Goal: Download file/media

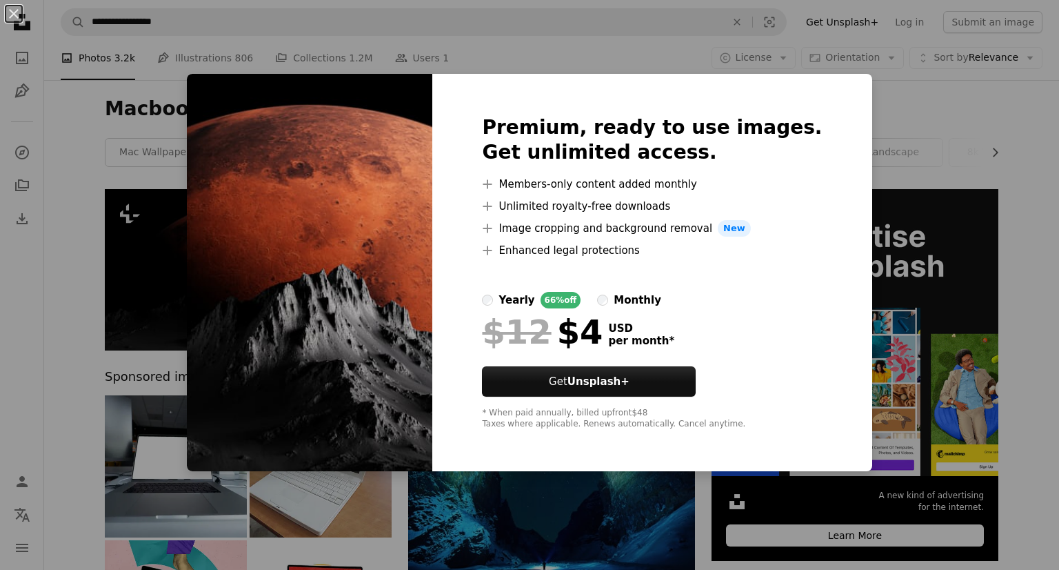
click at [422, 151] on img at bounding box center [310, 272] width 246 height 397
click at [11, 12] on button "An X shape" at bounding box center [14, 14] width 17 height 17
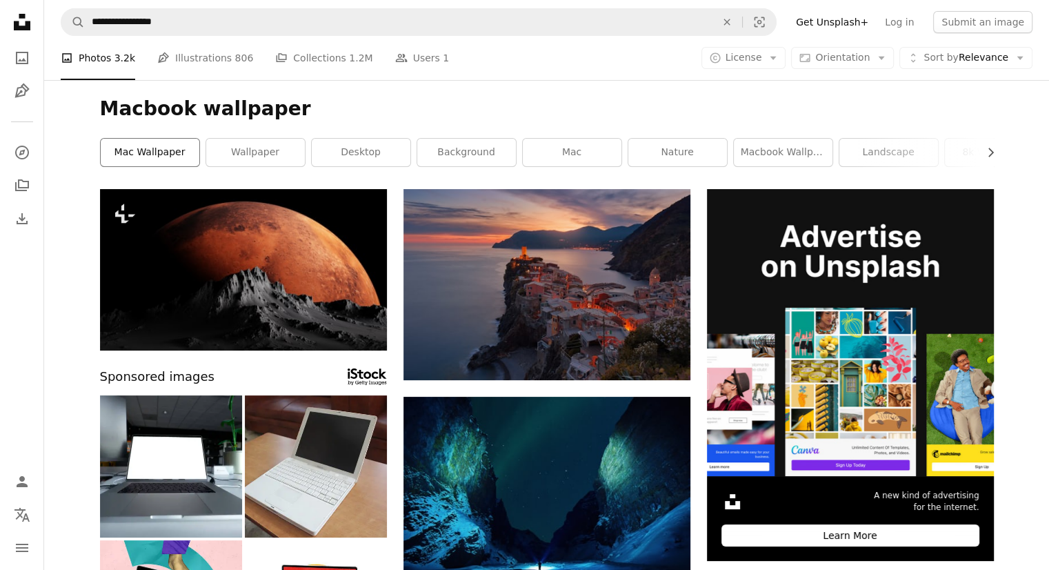
click at [152, 158] on link "mac wallpaper" at bounding box center [150, 153] width 99 height 28
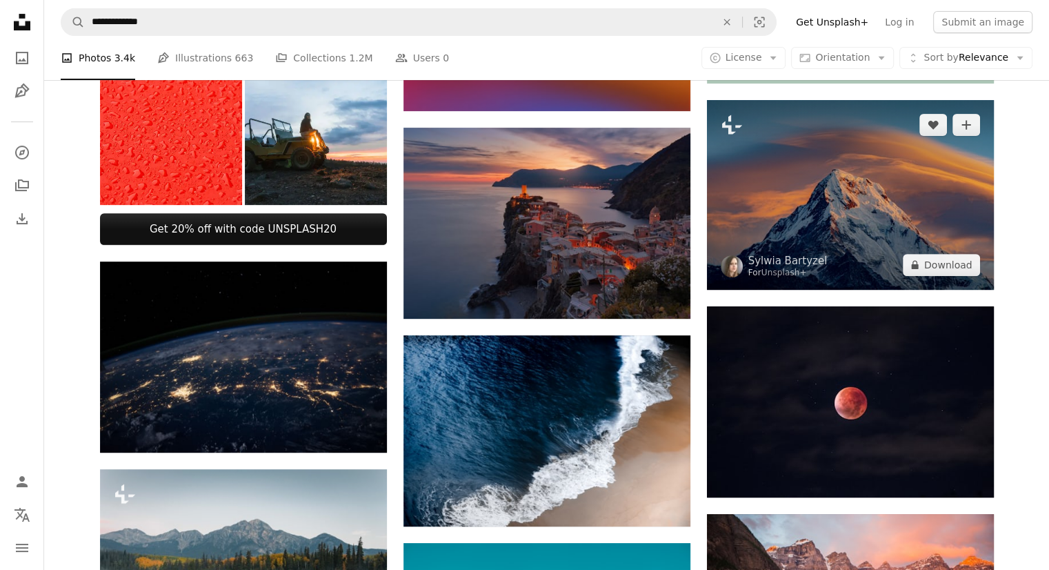
scroll to position [483, 0]
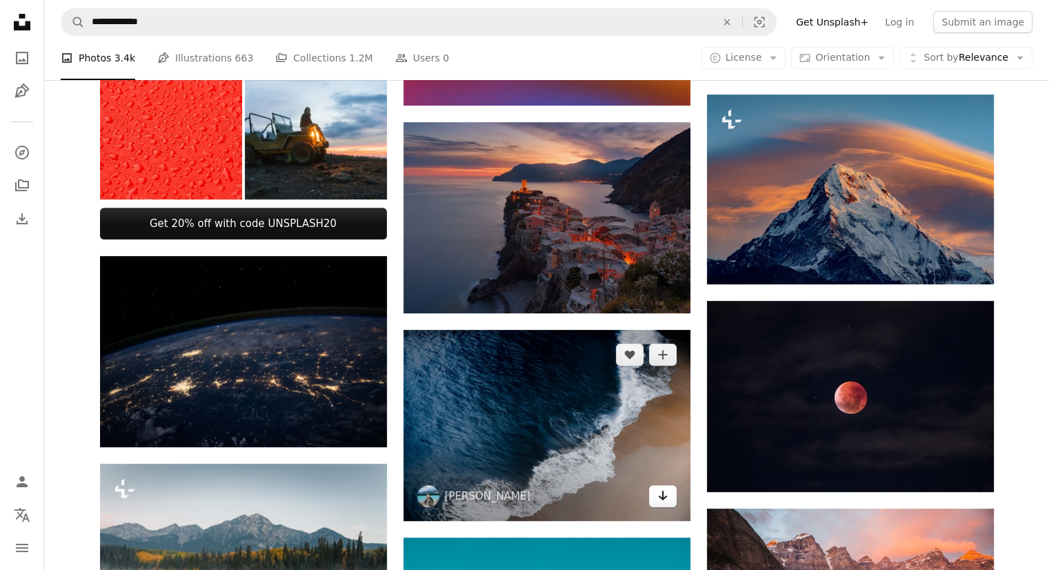
click at [661, 500] on icon "Arrow pointing down" at bounding box center [662, 495] width 11 height 17
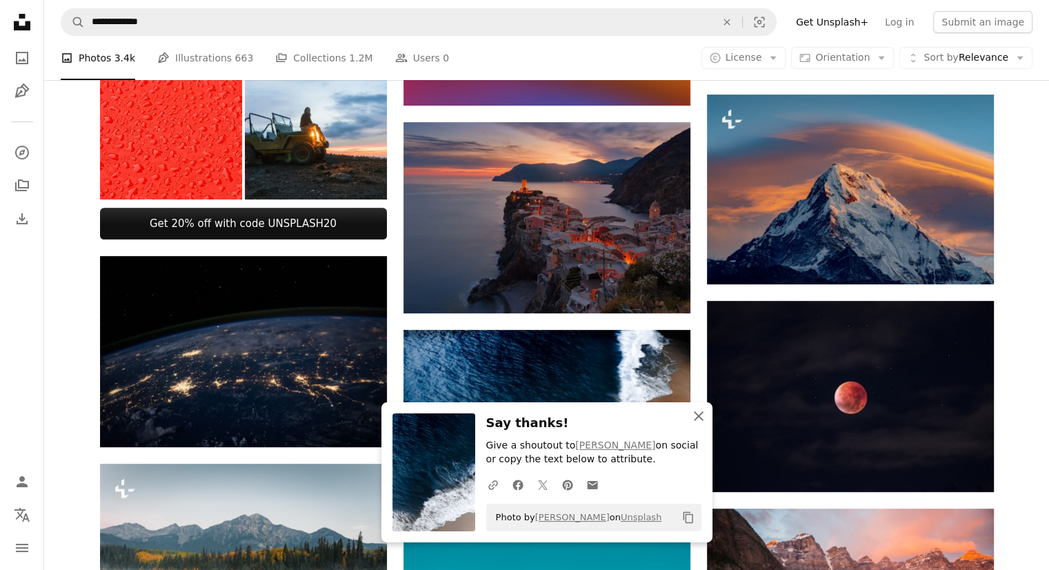
click at [699, 418] on icon "An X shape" at bounding box center [698, 416] width 17 height 17
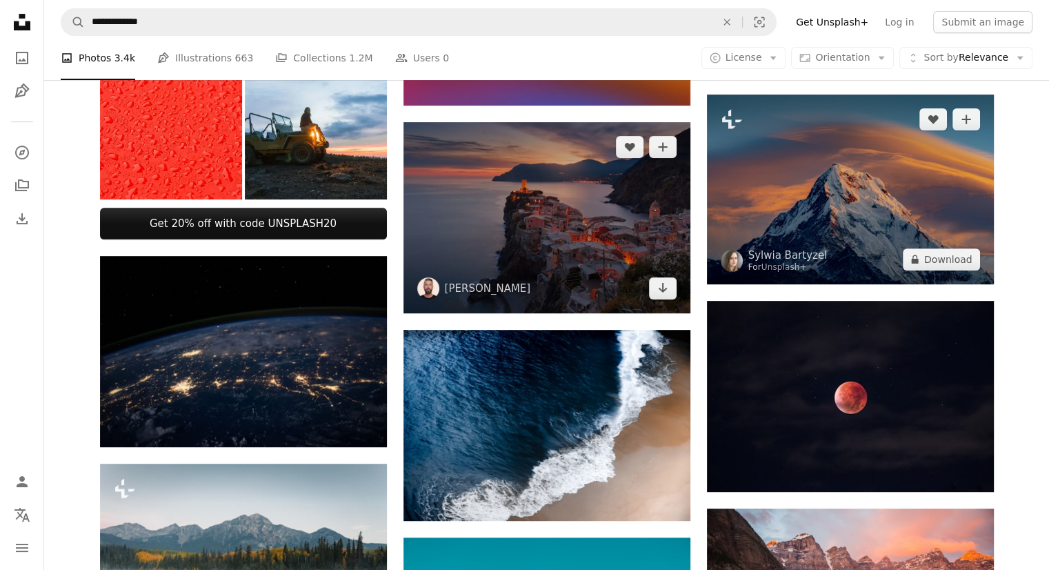
drag, startPoint x: 955, startPoint y: 259, endPoint x: 657, endPoint y: 200, distance: 303.1
click at [720, 214] on div "Plus sign for Unsplash+ A heart A plus sign [PERSON_NAME] For Unsplash+ A lock …" at bounding box center [850, 189] width 287 height 190
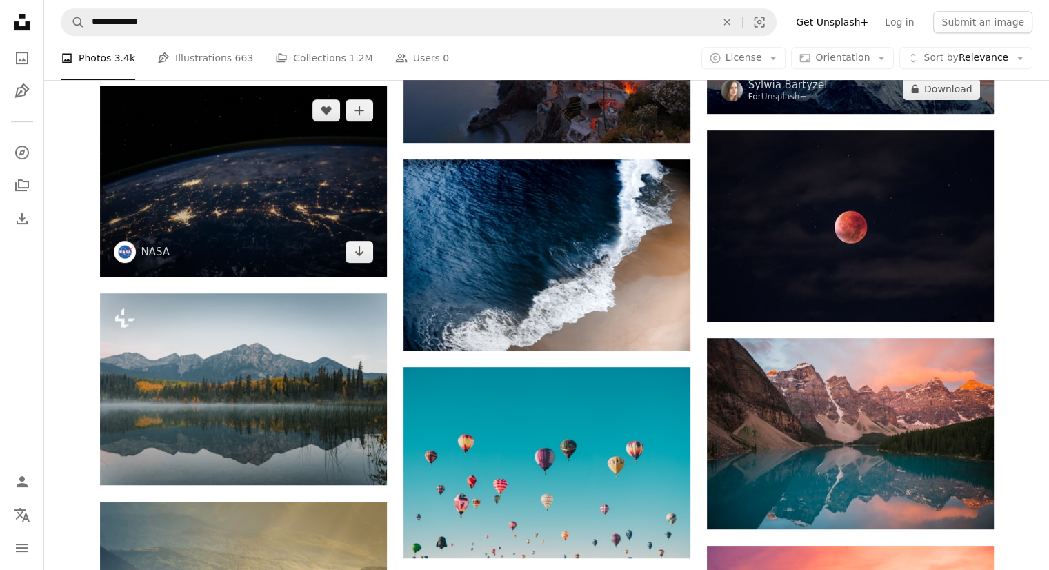
scroll to position [690, 0]
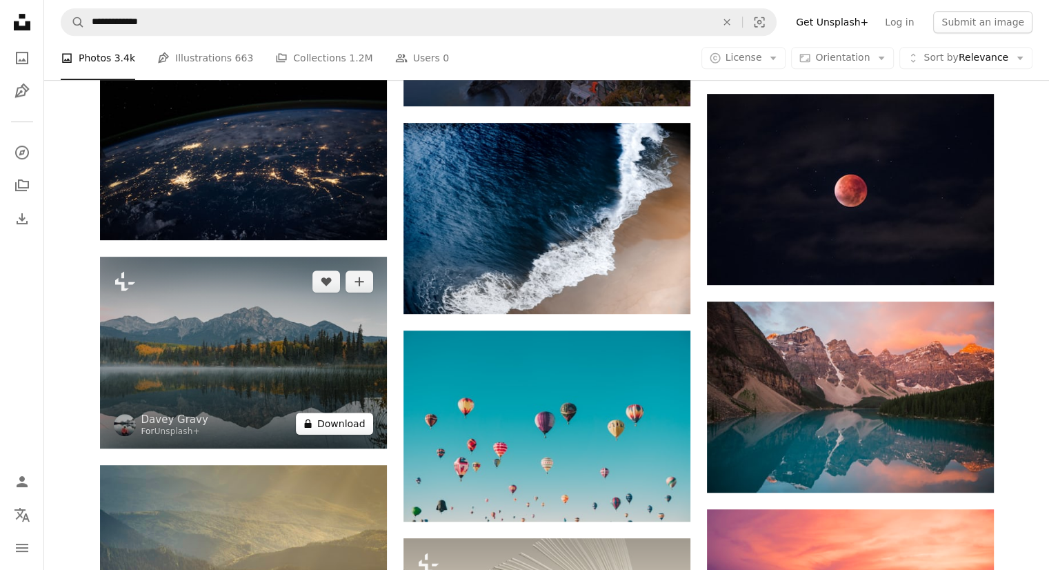
click at [348, 419] on button "A lock Download" at bounding box center [334, 423] width 77 height 22
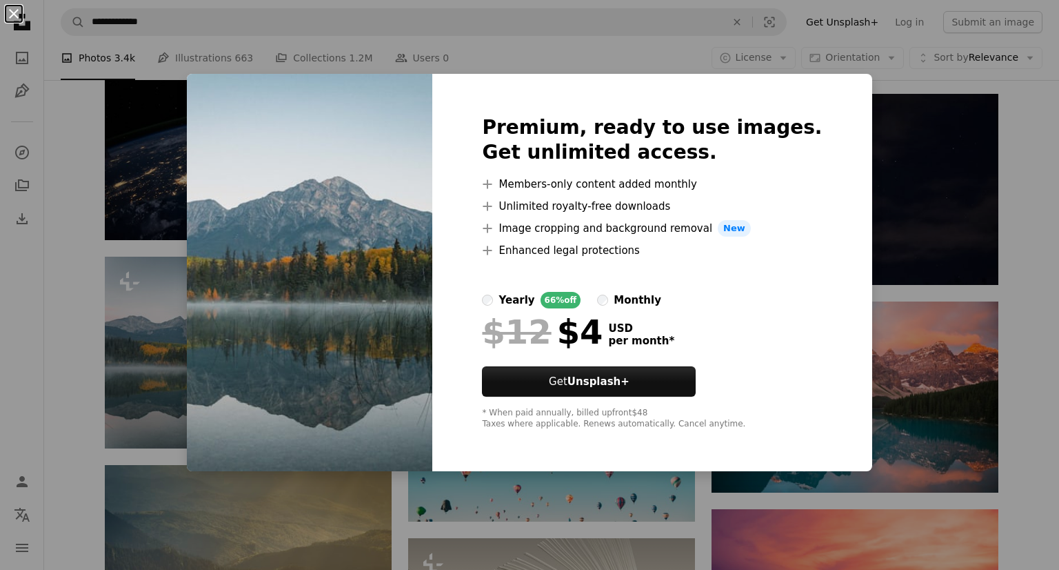
click at [11, 14] on button "An X shape" at bounding box center [14, 14] width 17 height 17
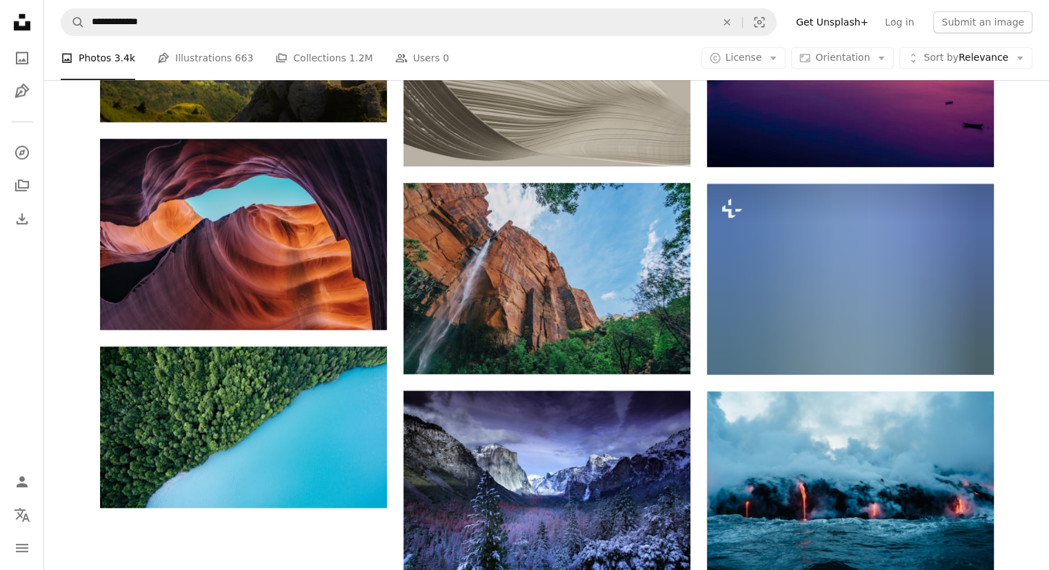
scroll to position [1242, 0]
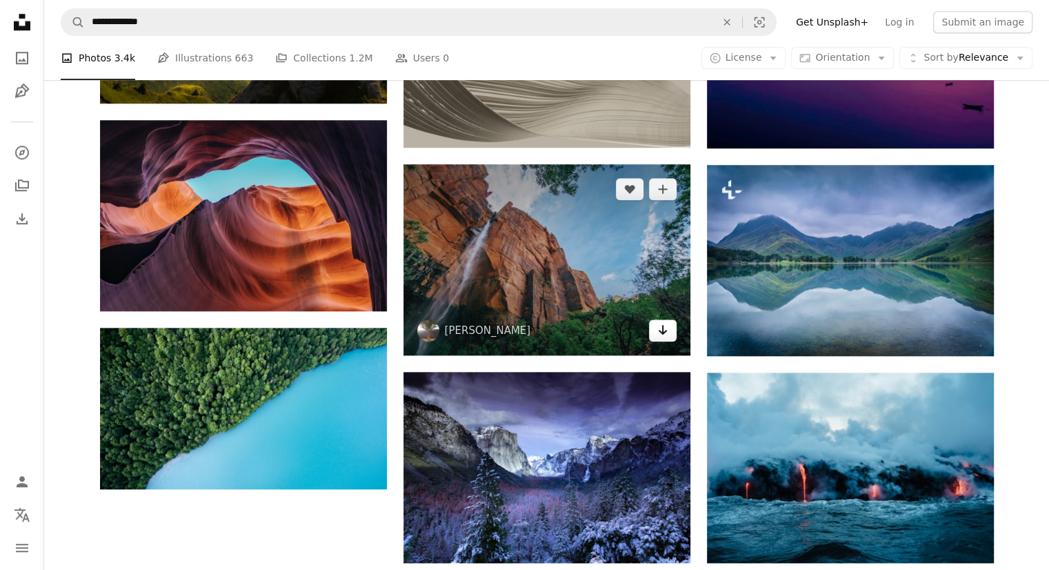
click at [663, 335] on icon "Arrow pointing down" at bounding box center [662, 329] width 11 height 17
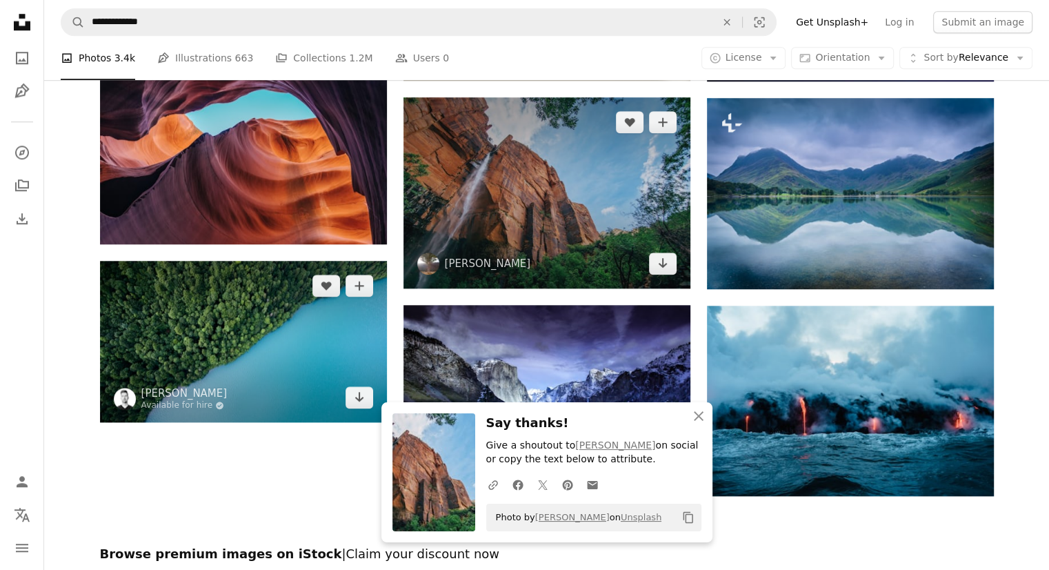
scroll to position [1311, 0]
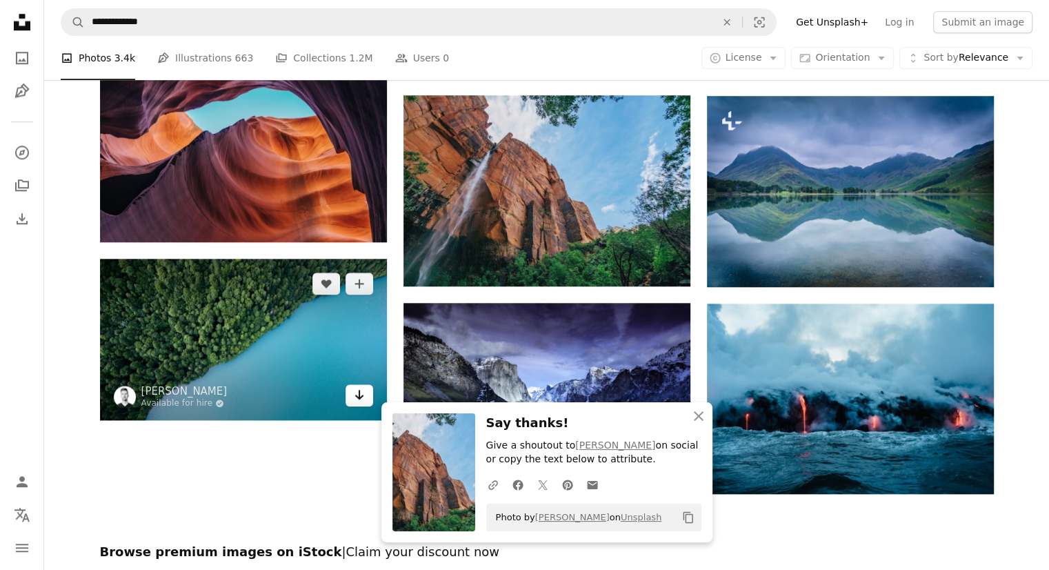
click at [363, 400] on icon "Arrow pointing down" at bounding box center [359, 394] width 11 height 17
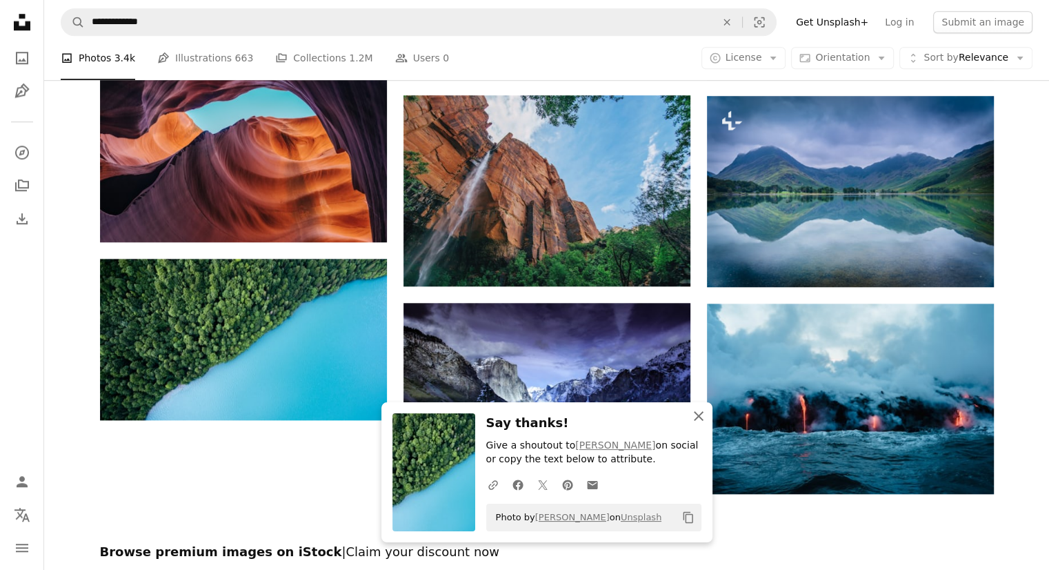
click at [703, 420] on icon "An X shape" at bounding box center [698, 416] width 17 height 17
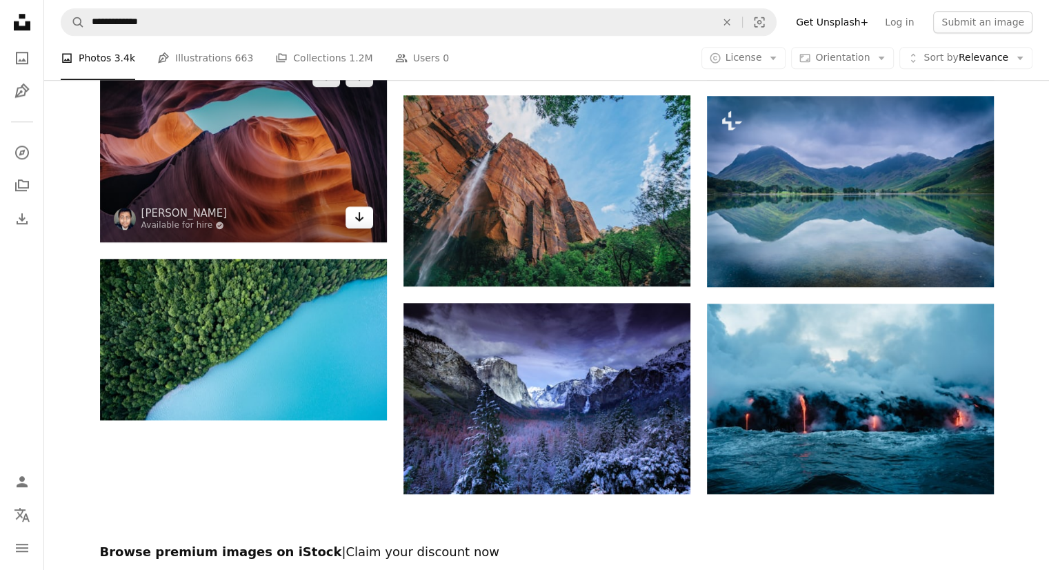
click at [360, 223] on icon "Arrow pointing down" at bounding box center [359, 216] width 11 height 17
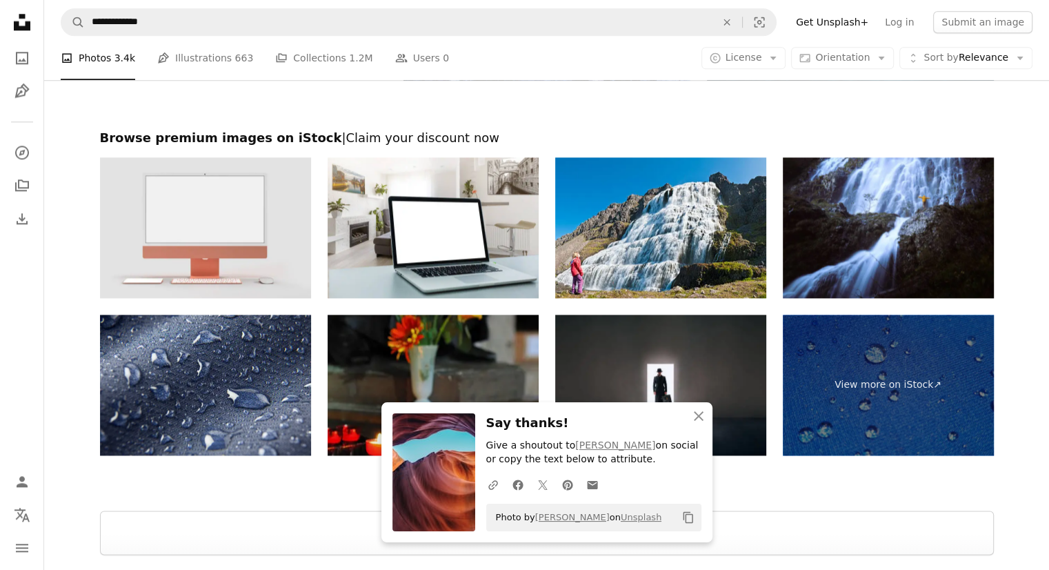
scroll to position [1862, 0]
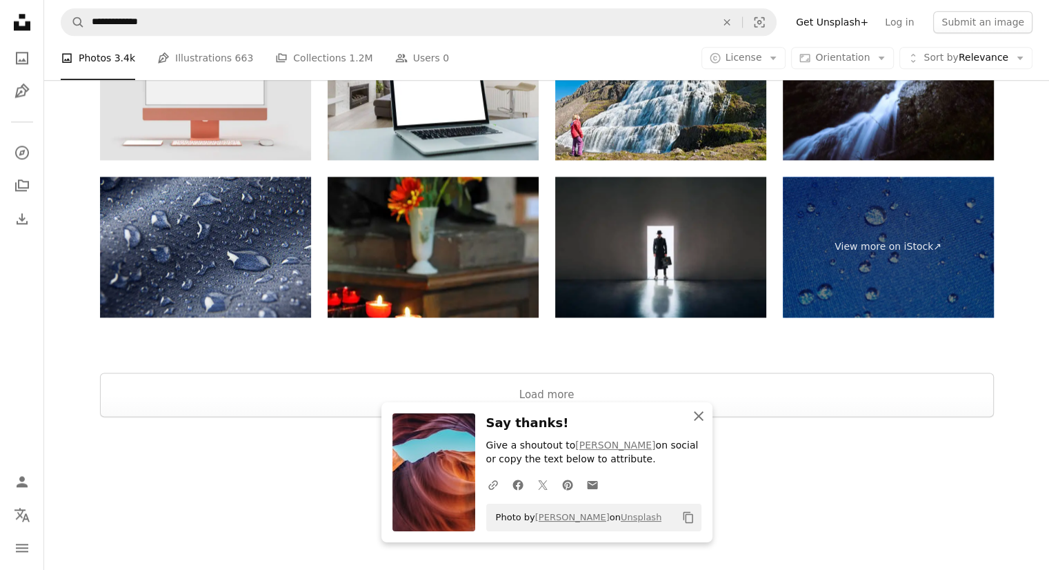
click at [701, 419] on icon "button" at bounding box center [699, 416] width 10 height 10
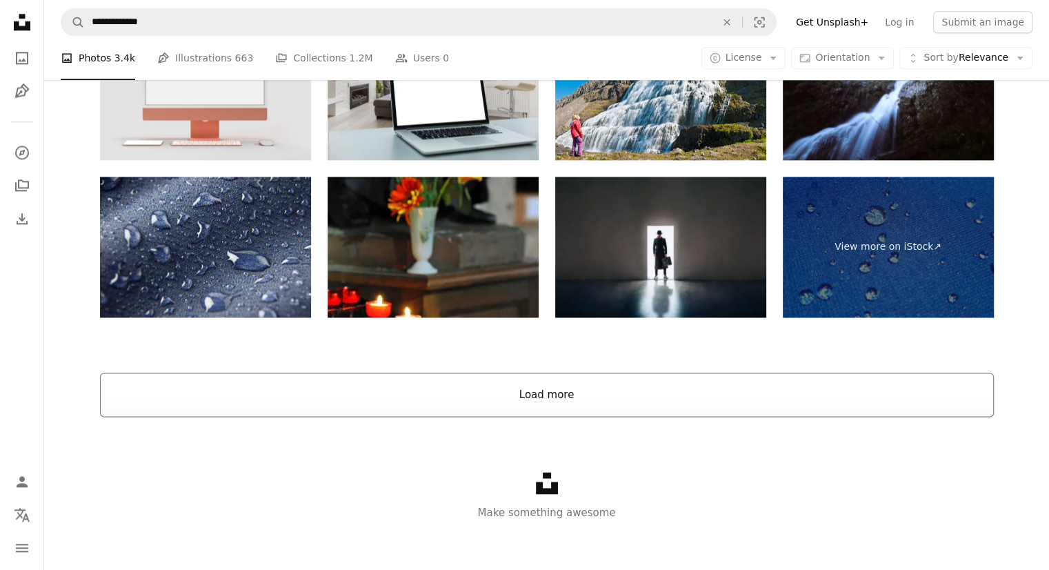
click at [530, 395] on button "Load more" at bounding box center [547, 394] width 894 height 44
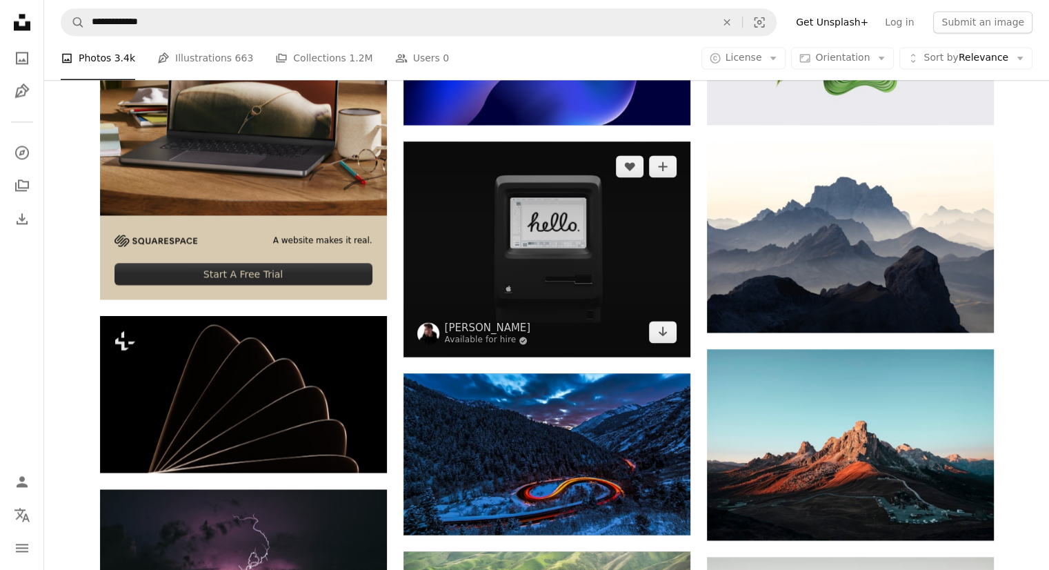
scroll to position [2069, 0]
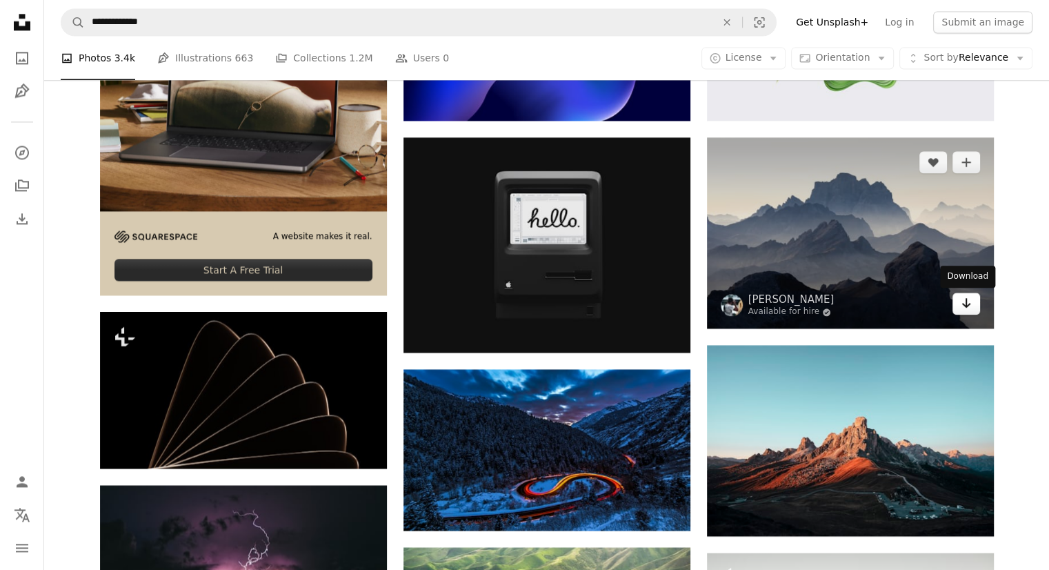
click at [961, 305] on icon "Arrow pointing down" at bounding box center [966, 303] width 11 height 17
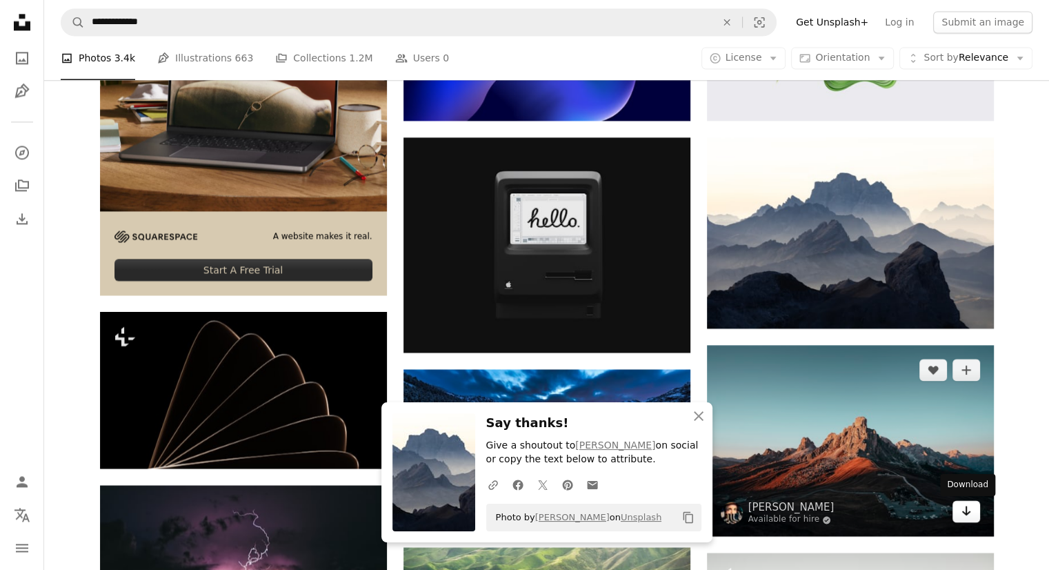
click at [971, 513] on icon "Arrow pointing down" at bounding box center [966, 510] width 11 height 17
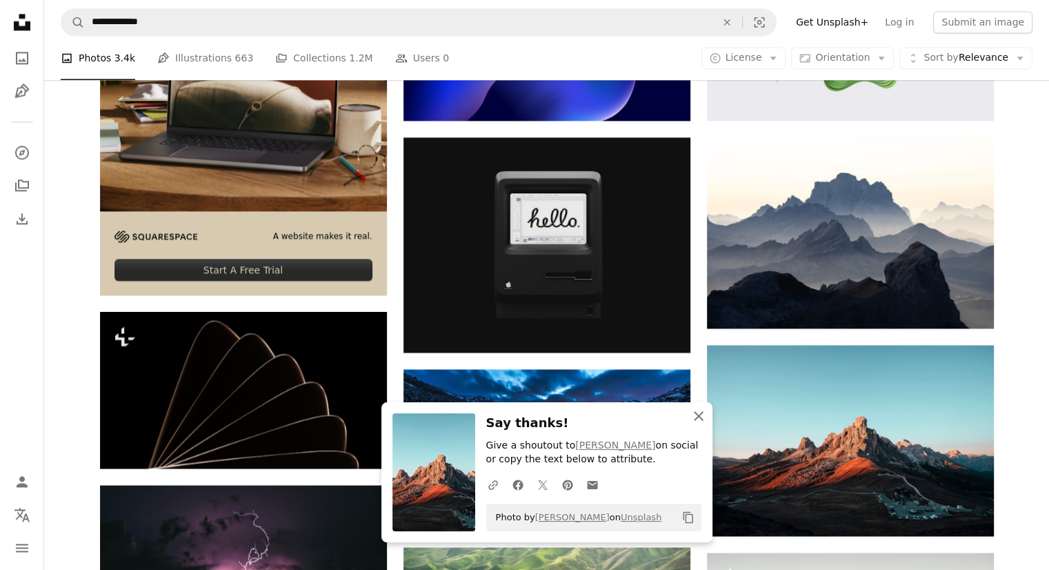
click at [695, 417] on icon "An X shape" at bounding box center [698, 416] width 17 height 17
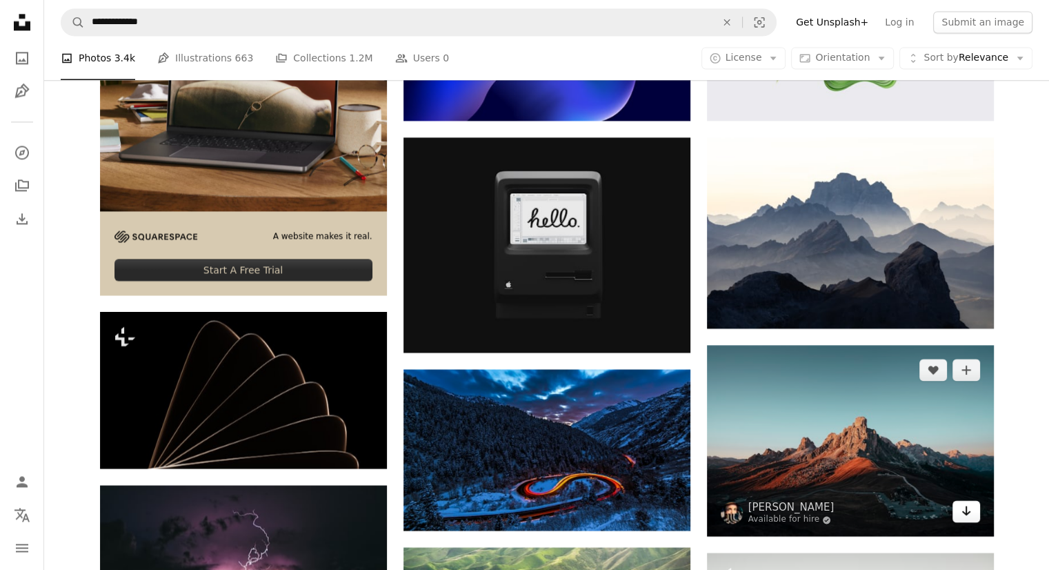
click at [968, 519] on icon "Arrow pointing down" at bounding box center [966, 510] width 11 height 17
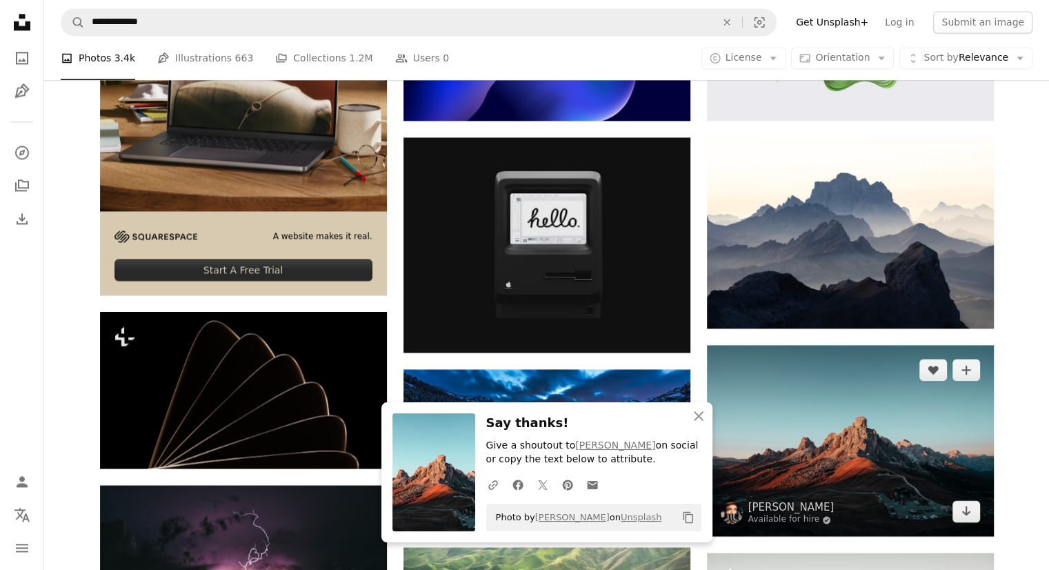
click at [911, 447] on img at bounding box center [850, 440] width 287 height 191
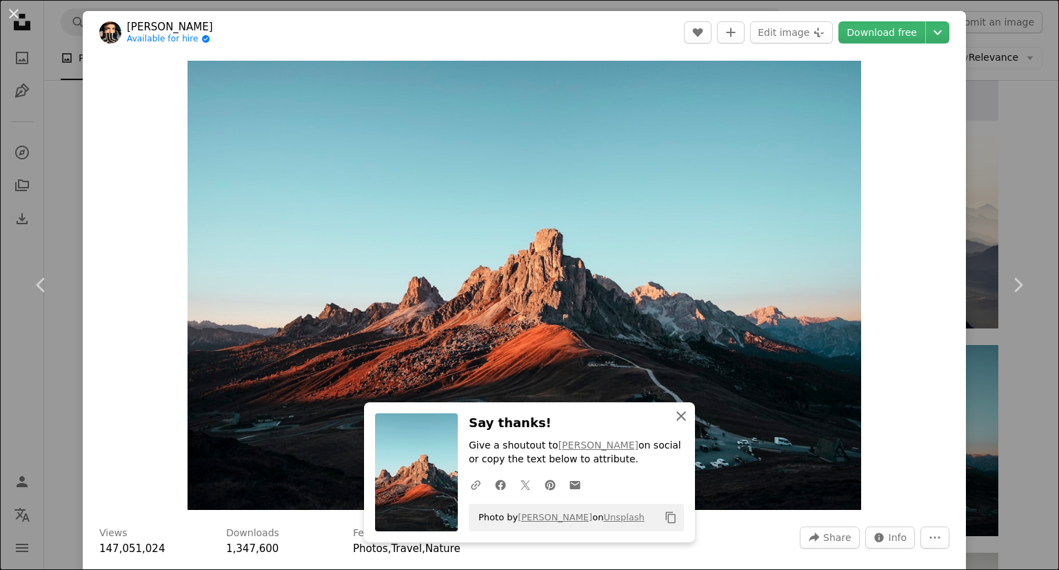
click at [677, 417] on icon "button" at bounding box center [682, 416] width 10 height 10
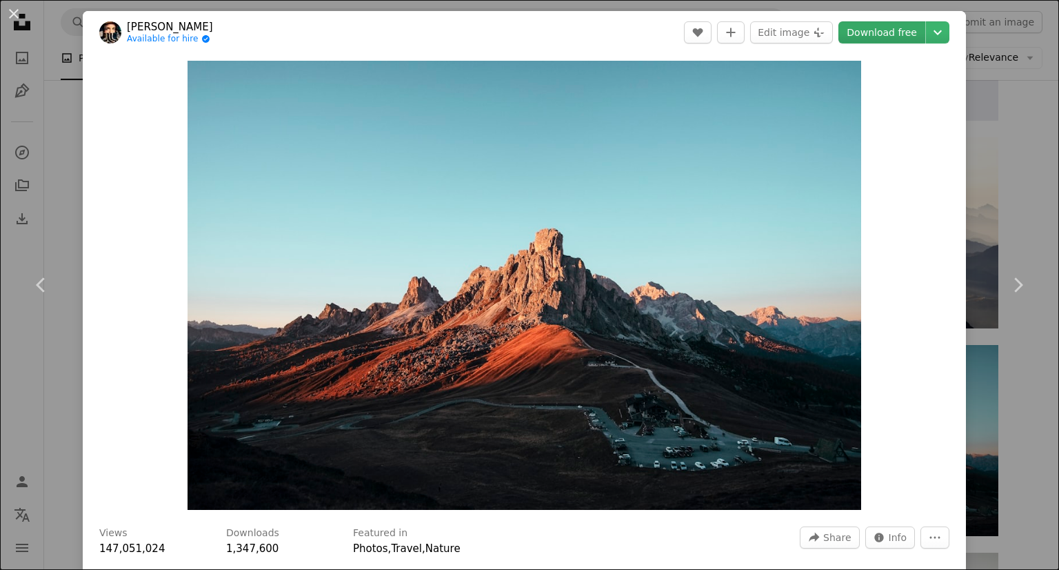
click at [888, 28] on link "Download free" at bounding box center [882, 32] width 87 height 22
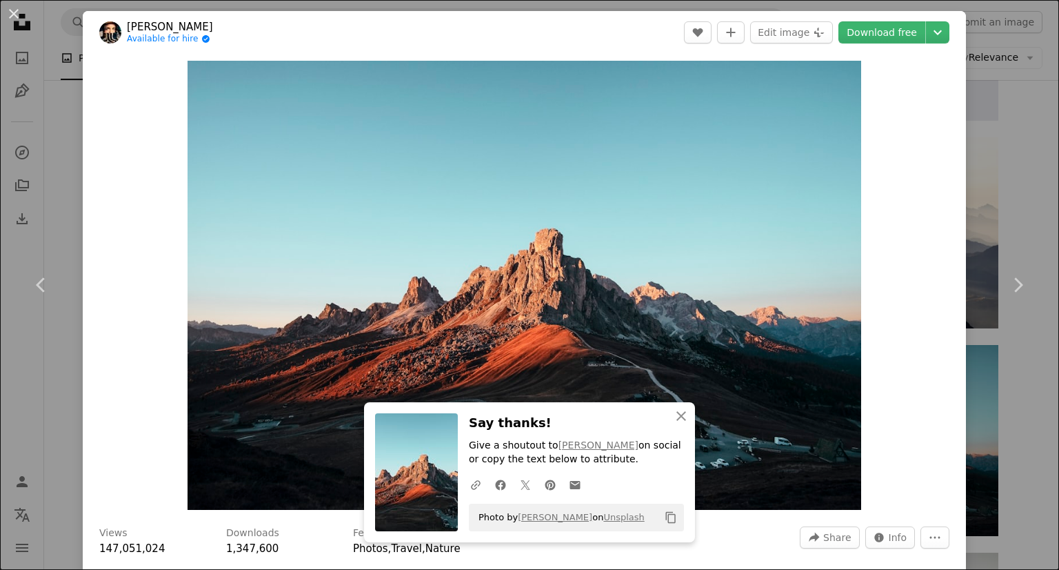
click at [996, 188] on div "An X shape Chevron left Chevron right [PERSON_NAME] Available for hire A checkm…" at bounding box center [529, 285] width 1059 height 570
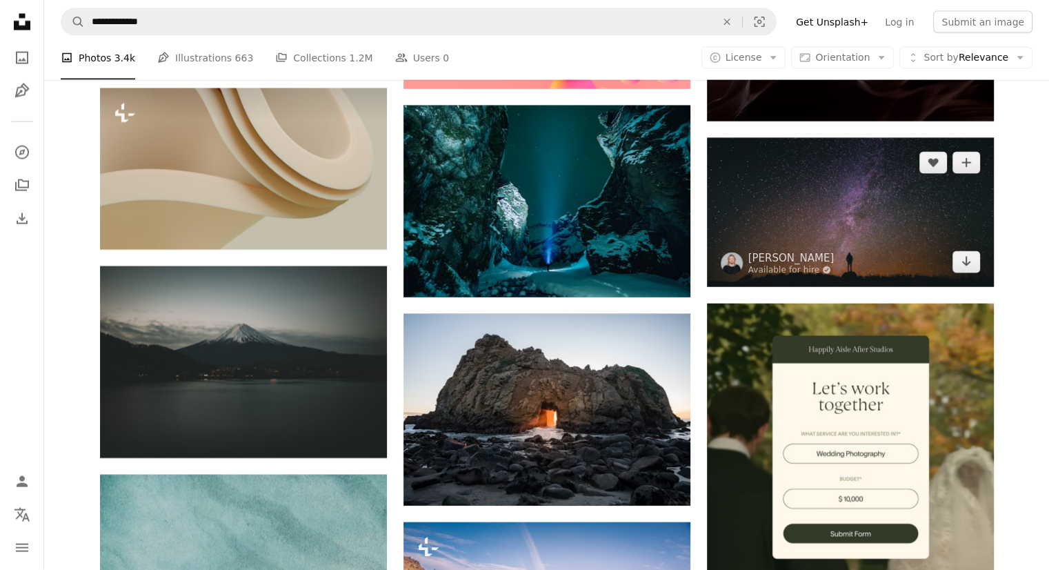
scroll to position [3173, 0]
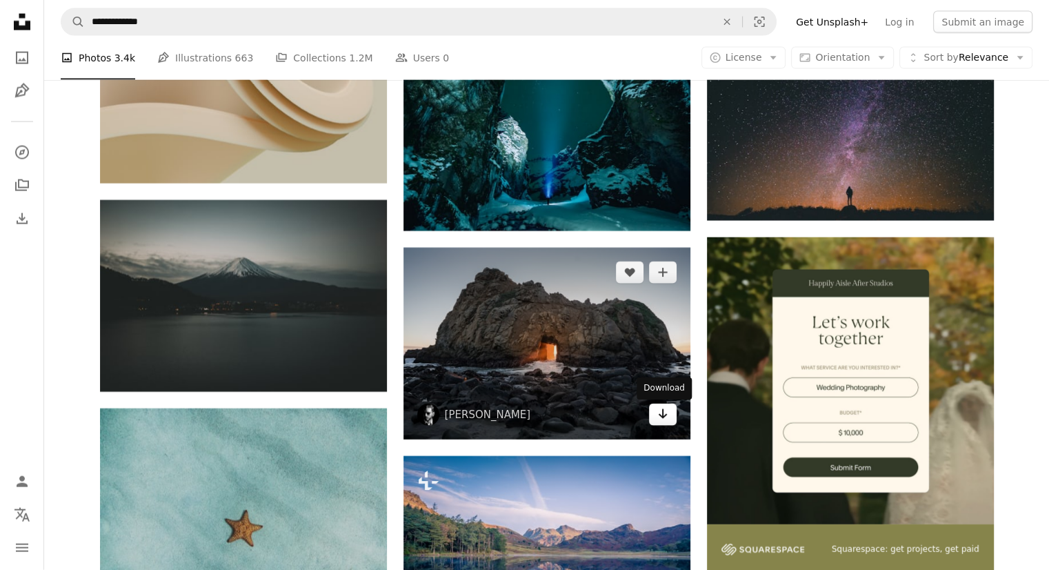
click at [670, 418] on link "Arrow pointing down" at bounding box center [663, 415] width 28 height 22
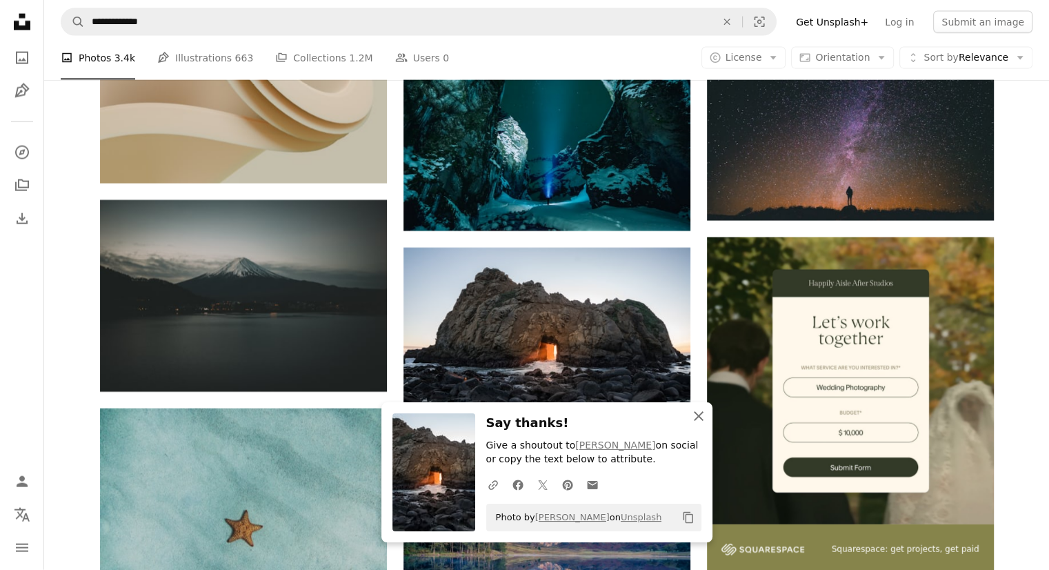
click at [699, 415] on icon "button" at bounding box center [699, 416] width 10 height 10
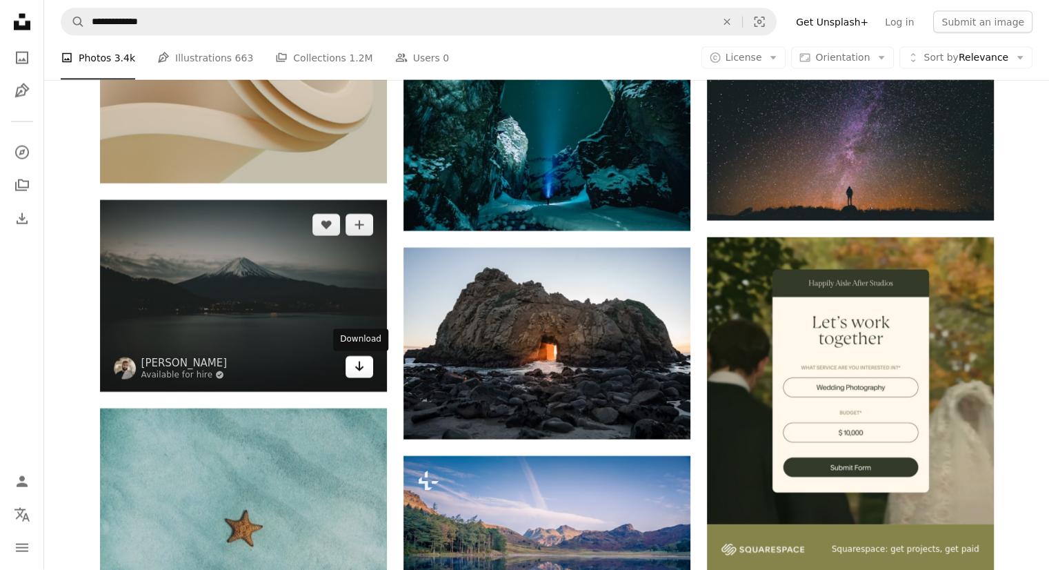
click at [361, 370] on icon "Arrow pointing down" at bounding box center [359, 366] width 11 height 17
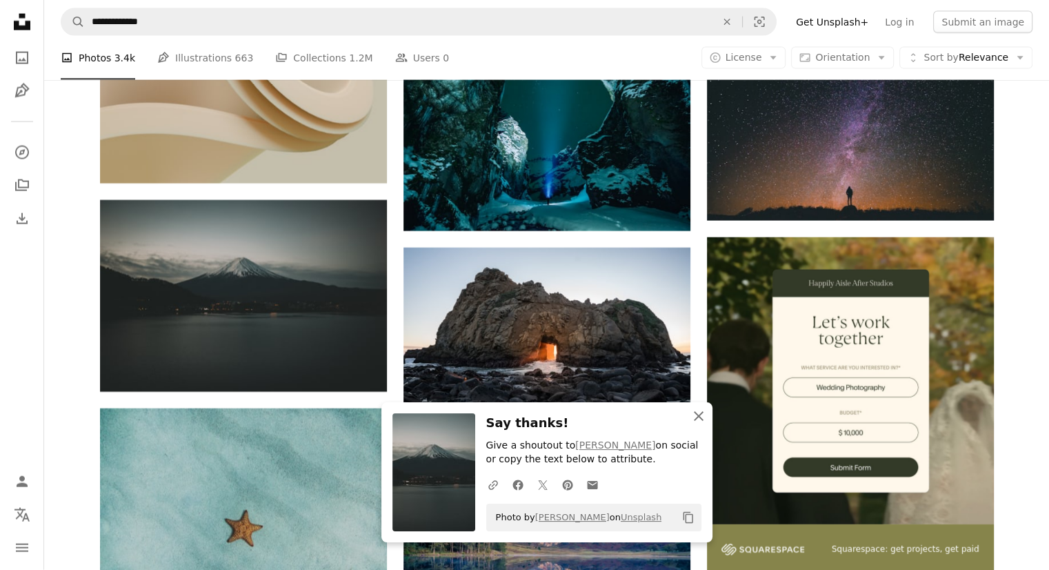
click at [702, 417] on icon "An X shape" at bounding box center [698, 416] width 17 height 17
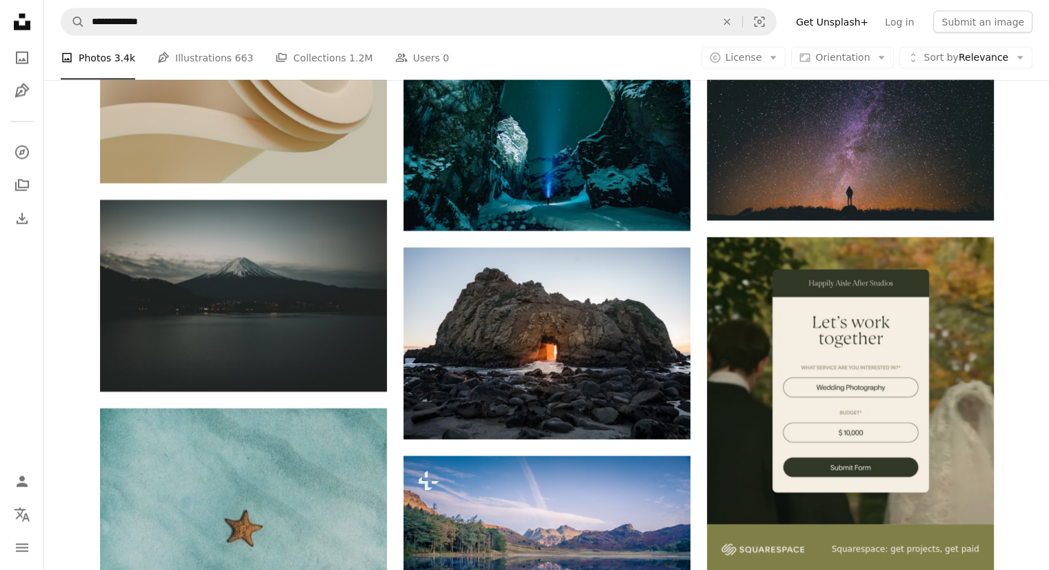
click at [802, 533] on footer "–– ––– ––– –– ––– – ––– ––– –––– – – –– ––– – – ––– –– –– –––– –– Squarespace: …" at bounding box center [850, 566] width 287 height 85
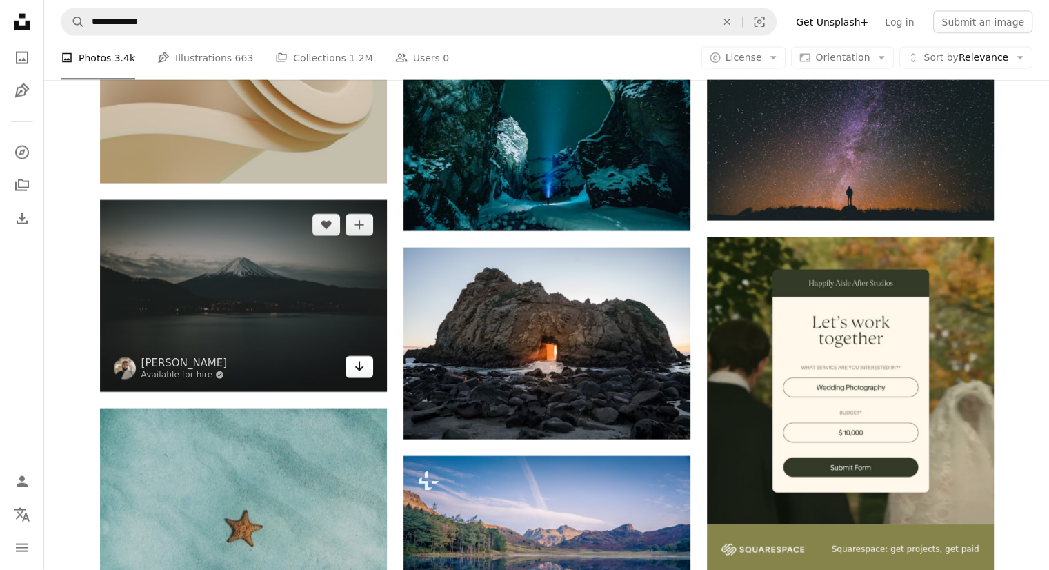
click at [364, 370] on link "Arrow pointing down" at bounding box center [360, 367] width 28 height 22
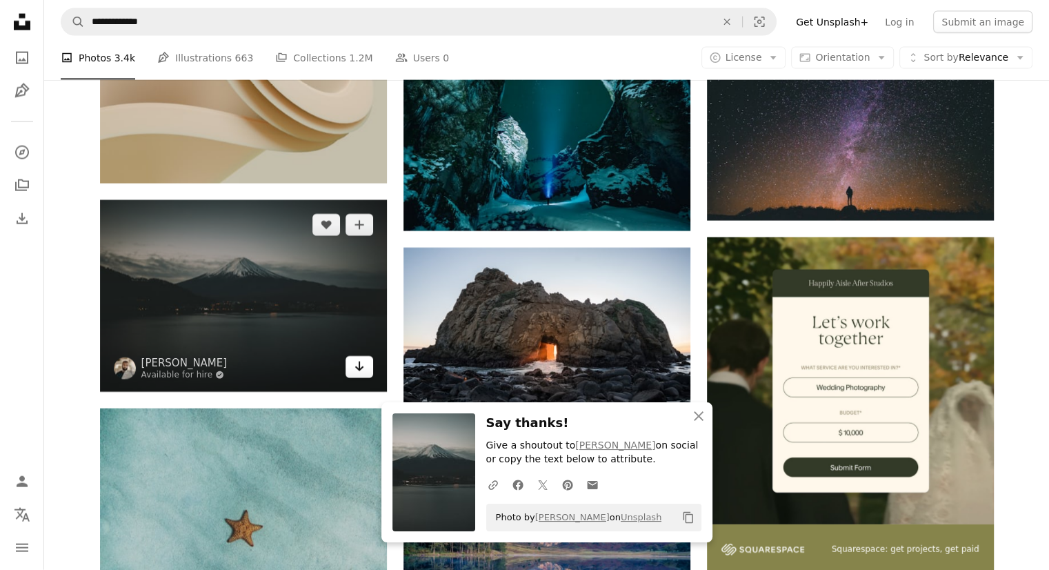
click at [361, 366] on icon "Arrow pointing down" at bounding box center [359, 366] width 11 height 17
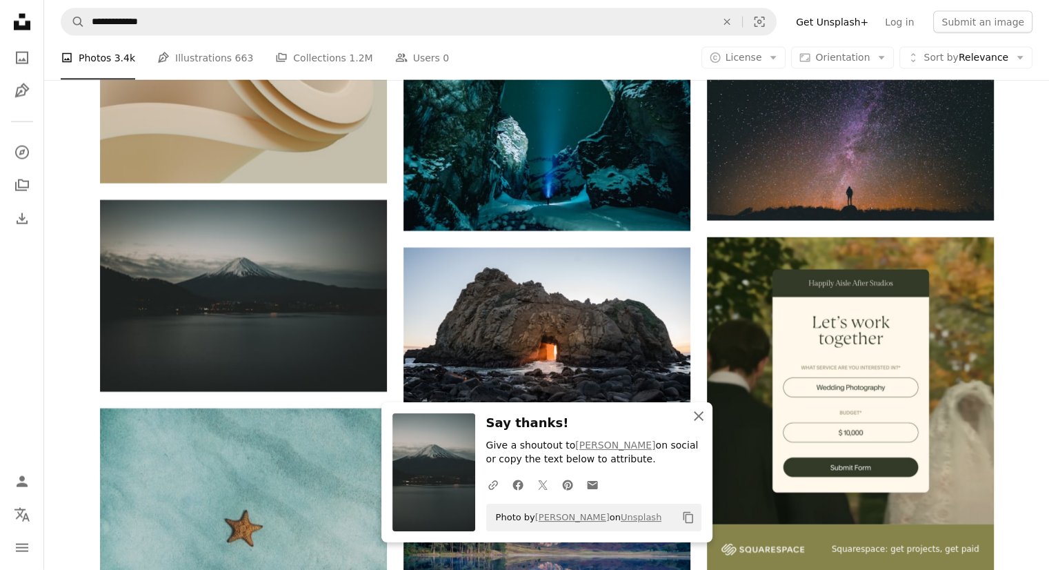
click at [697, 413] on icon "An X shape" at bounding box center [698, 416] width 17 height 17
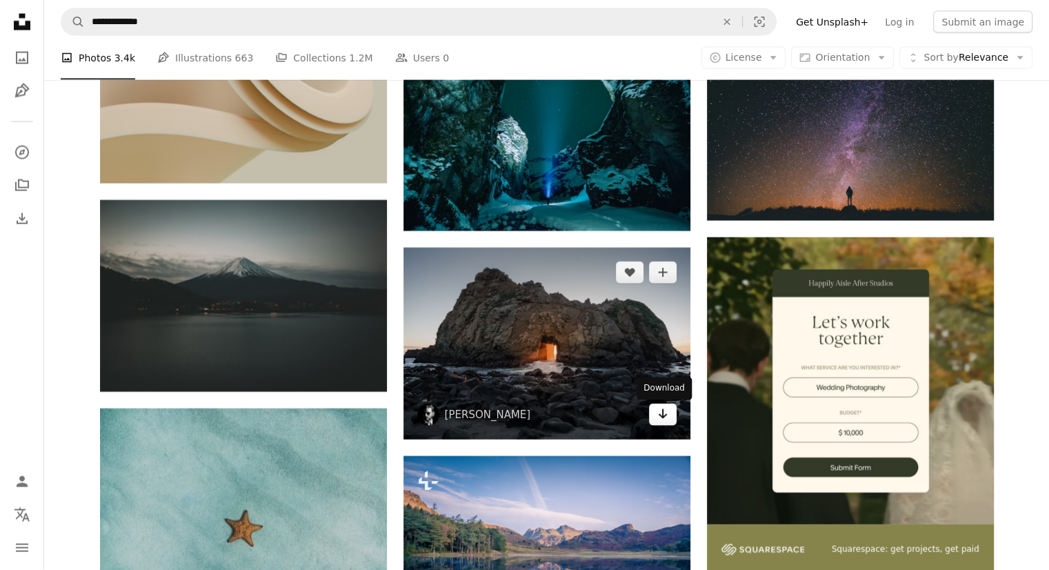
click at [659, 417] on icon "Download" at bounding box center [662, 414] width 9 height 10
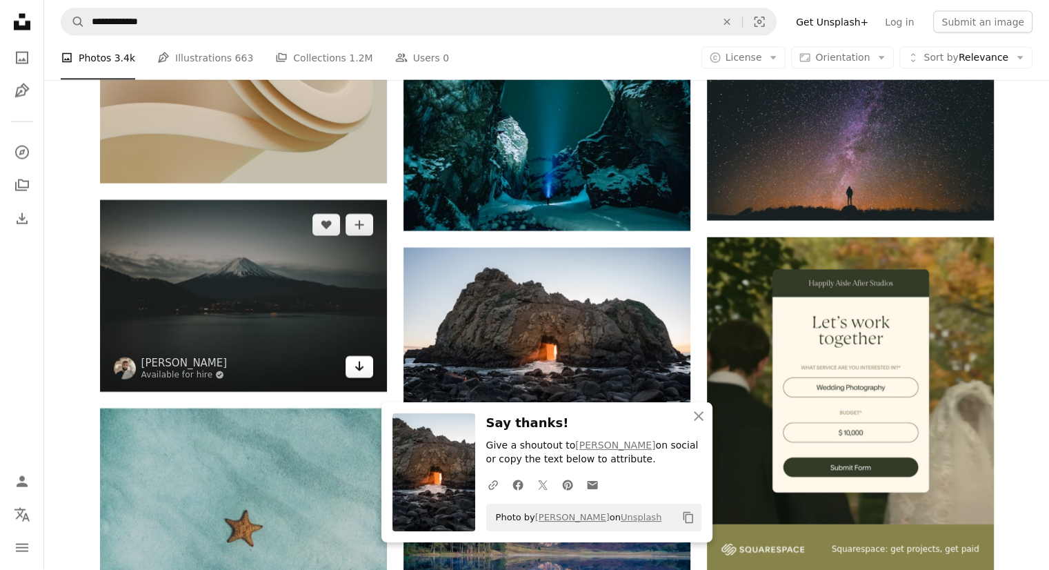
click at [362, 365] on icon "Arrow pointing down" at bounding box center [359, 366] width 11 height 17
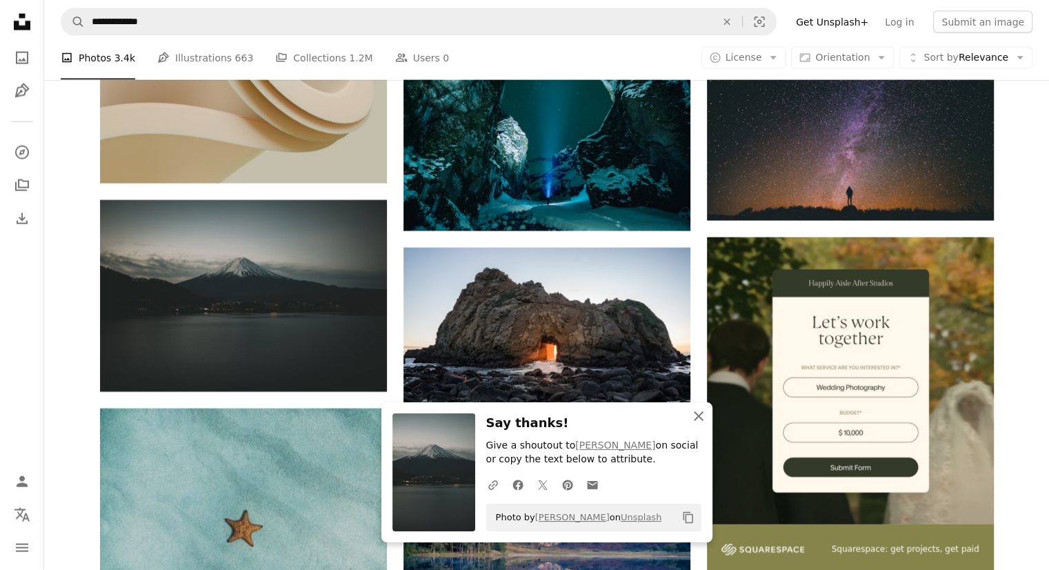
click at [698, 410] on icon "An X shape" at bounding box center [698, 416] width 17 height 17
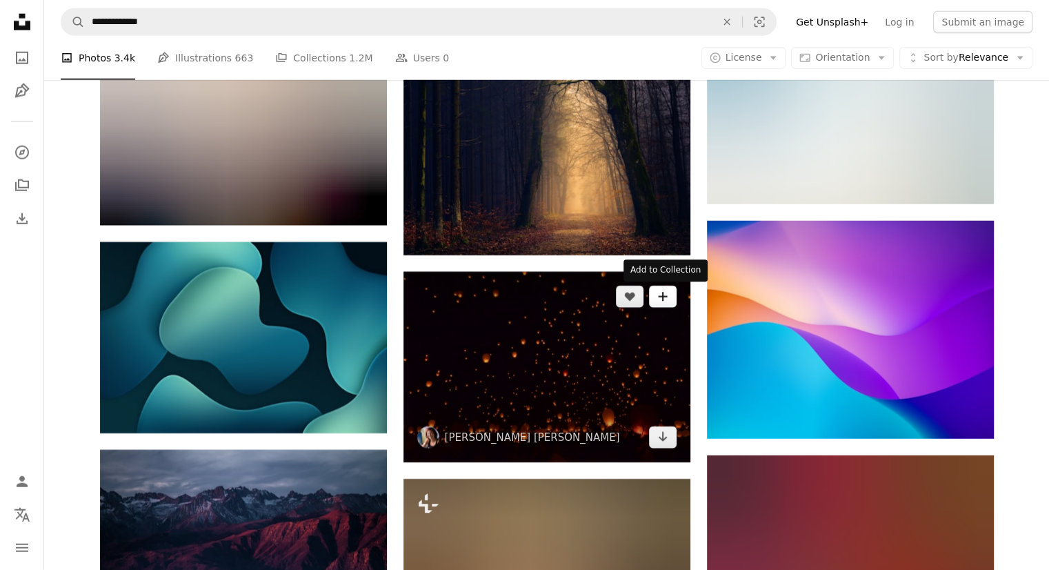
scroll to position [3725, 0]
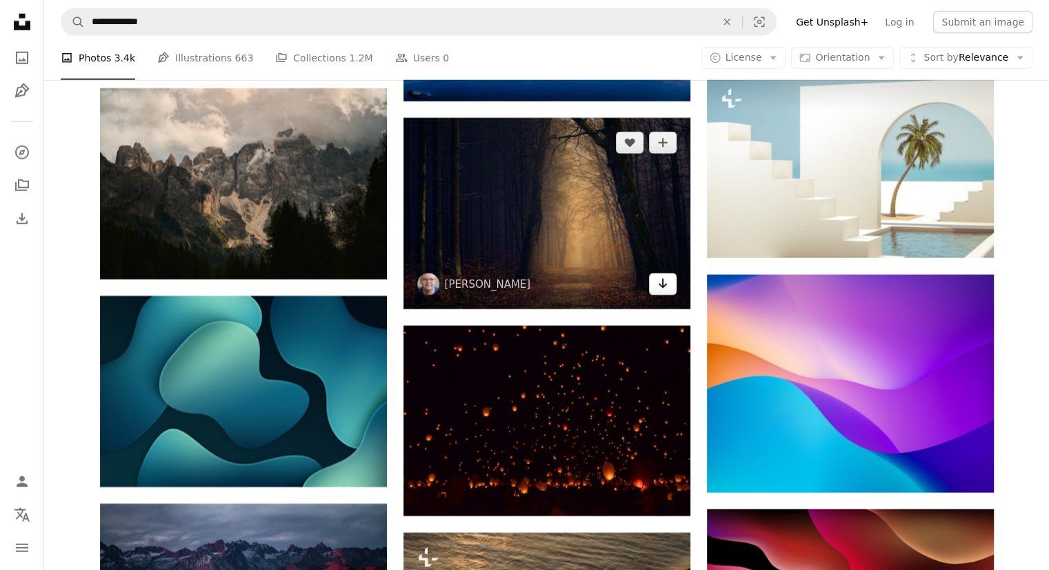
click at [666, 290] on icon "Arrow pointing down" at bounding box center [662, 283] width 11 height 17
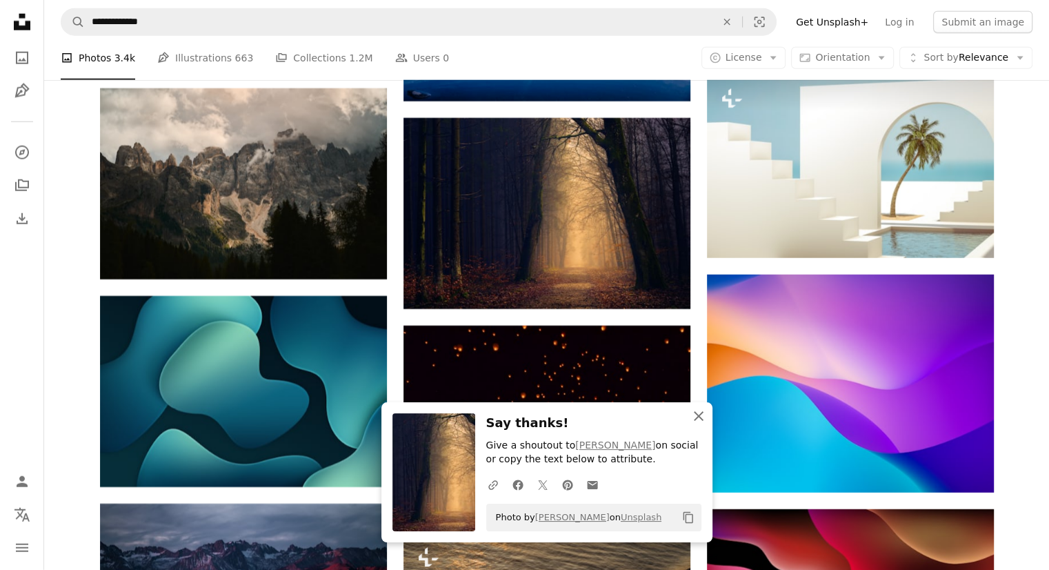
click at [704, 412] on icon "An X shape" at bounding box center [698, 416] width 17 height 17
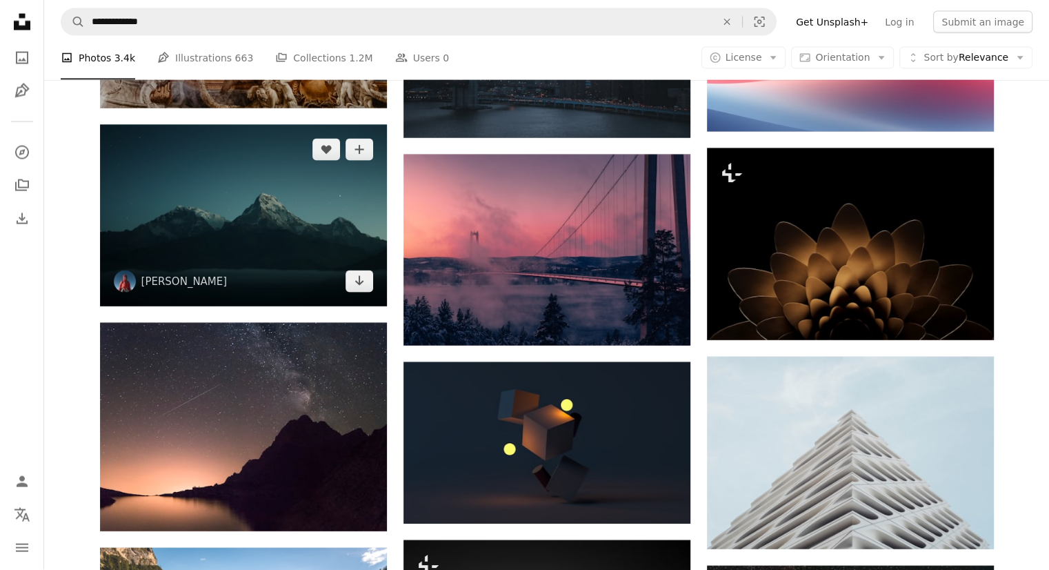
scroll to position [8346, 0]
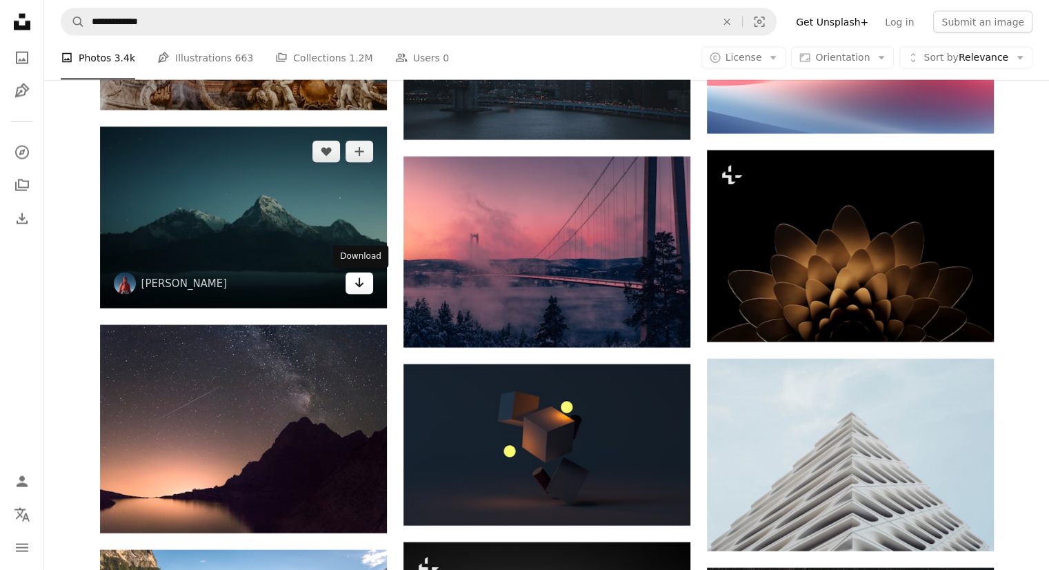
click at [362, 283] on icon "Download" at bounding box center [359, 283] width 9 height 10
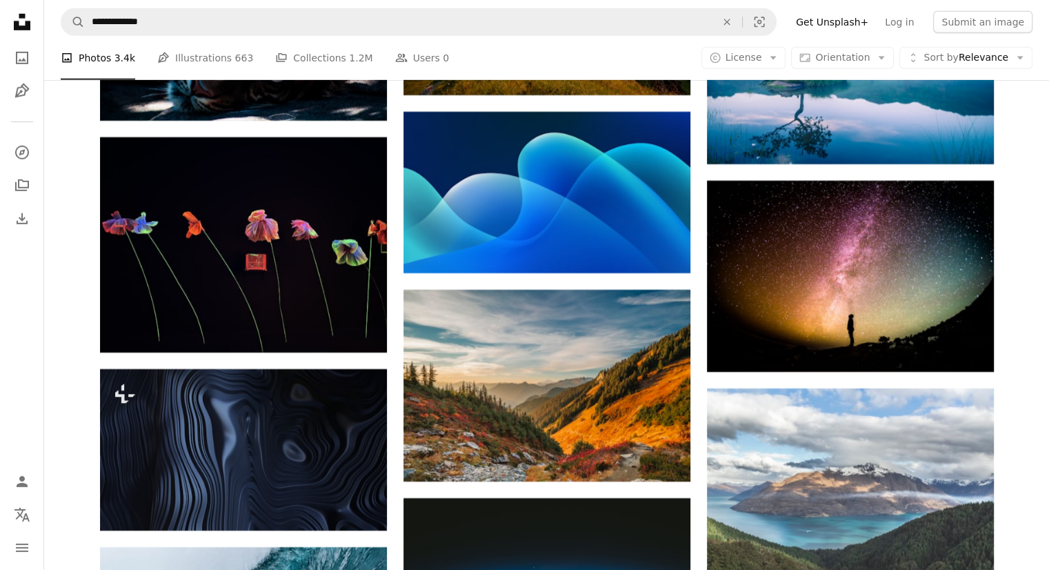
scroll to position [9794, 0]
